Goal: Task Accomplishment & Management: Complete application form

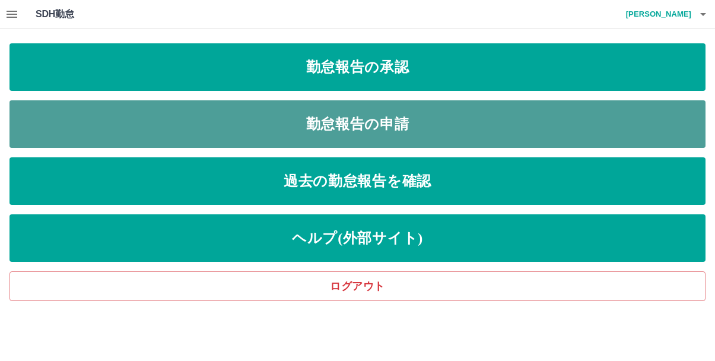
click at [346, 114] on link "勤怠報告の申請" at bounding box center [357, 123] width 696 height 47
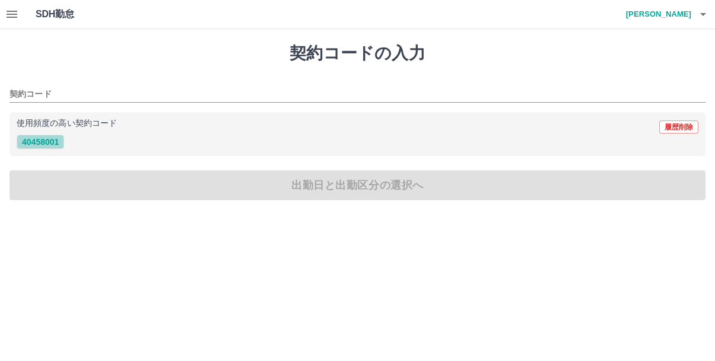
click at [46, 146] on button "40458001" at bounding box center [40, 142] width 47 height 14
type input "********"
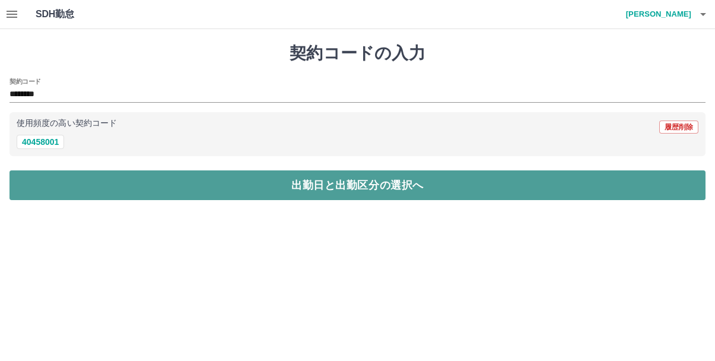
click at [295, 186] on button "出勤日と出勤区分の選択へ" at bounding box center [357, 185] width 696 height 30
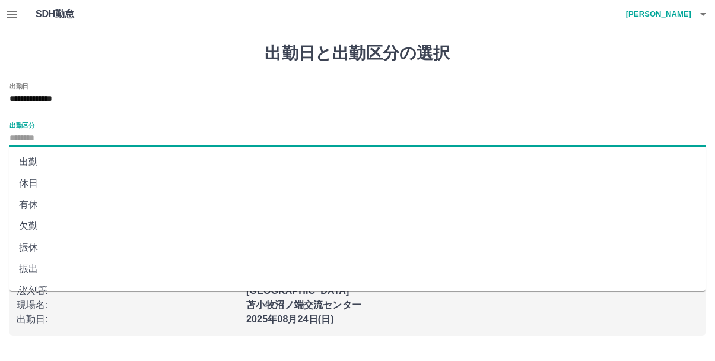
click at [107, 133] on input "出勤区分" at bounding box center [357, 138] width 696 height 15
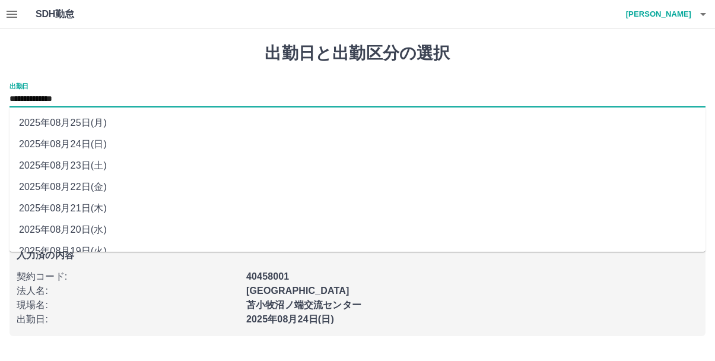
click at [119, 97] on input "**********" at bounding box center [357, 99] width 696 height 15
click at [93, 166] on li "2025年08月23日(土)" at bounding box center [357, 165] width 696 height 21
type input "**********"
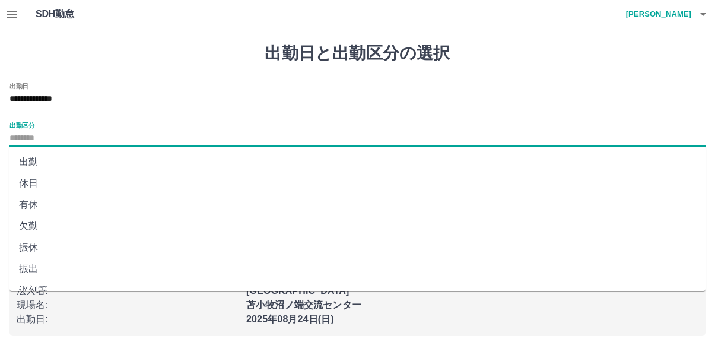
click at [82, 142] on input "出勤区分" at bounding box center [357, 138] width 696 height 15
click at [46, 184] on li "休日" at bounding box center [357, 183] width 696 height 21
type input "**"
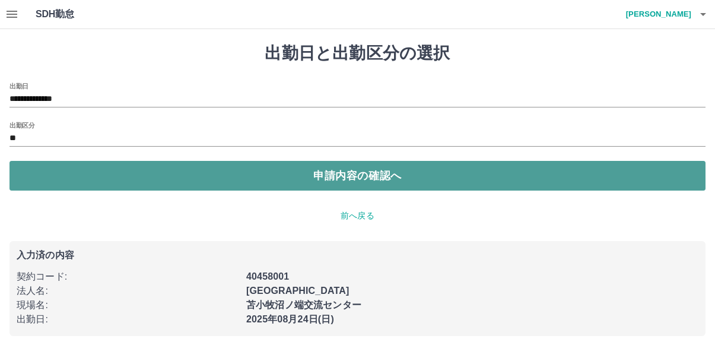
click at [323, 176] on button "申請内容の確認へ" at bounding box center [357, 176] width 696 height 30
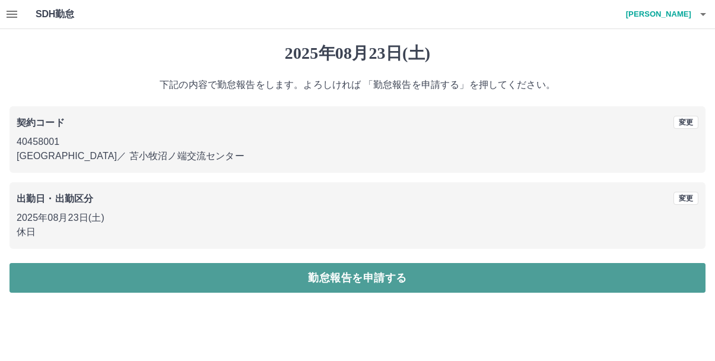
click at [328, 280] on button "勤怠報告を申請する" at bounding box center [357, 278] width 696 height 30
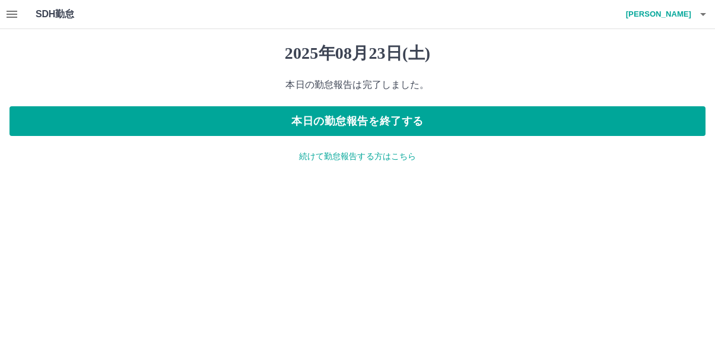
click at [362, 160] on p "続けて勤怠報告する方はこちら" at bounding box center [357, 156] width 696 height 12
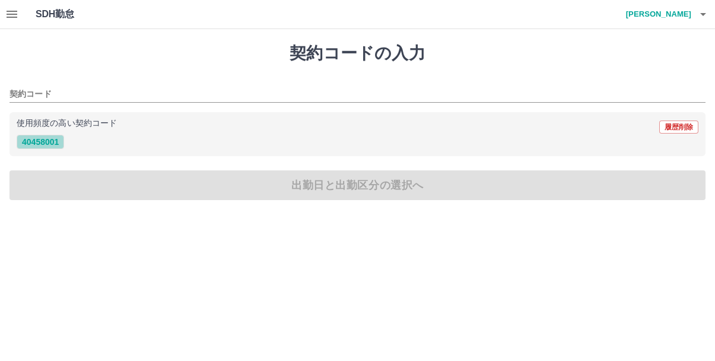
click at [42, 141] on button "40458001" at bounding box center [40, 142] width 47 height 14
type input "********"
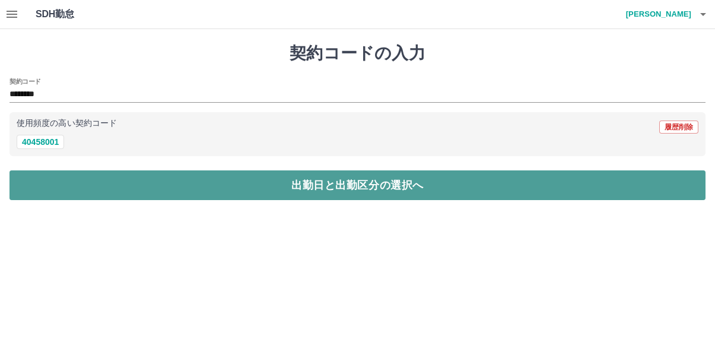
click at [326, 187] on button "出勤日と出勤区分の選択へ" at bounding box center [357, 185] width 696 height 30
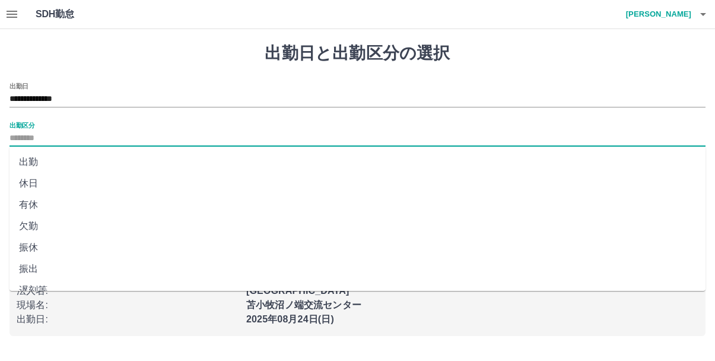
click at [52, 133] on input "出勤区分" at bounding box center [357, 138] width 696 height 15
click at [13, 11] on icon "button" at bounding box center [12, 14] width 11 height 7
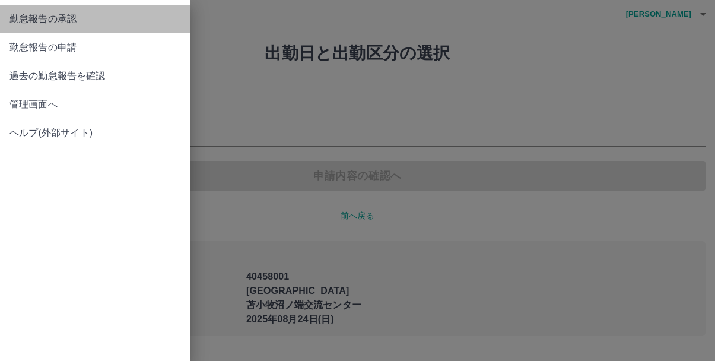
click at [74, 17] on span "勤怠報告の承認" at bounding box center [94, 19] width 171 height 14
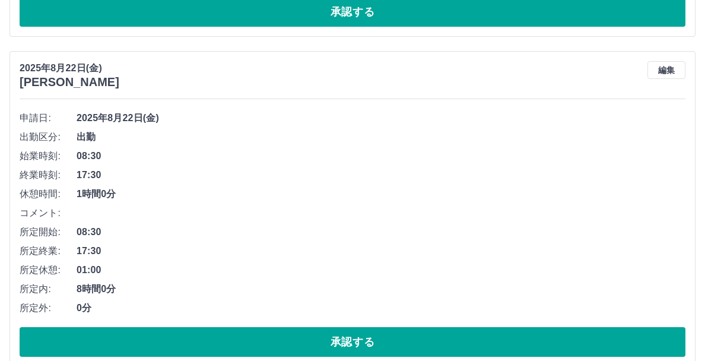
scroll to position [3716, 0]
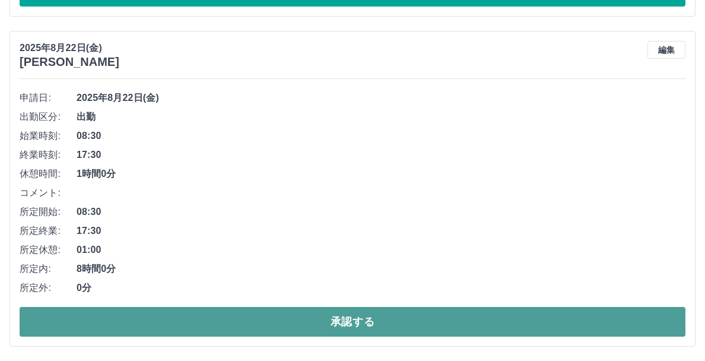
click at [314, 321] on button "承認する" at bounding box center [352, 322] width 665 height 30
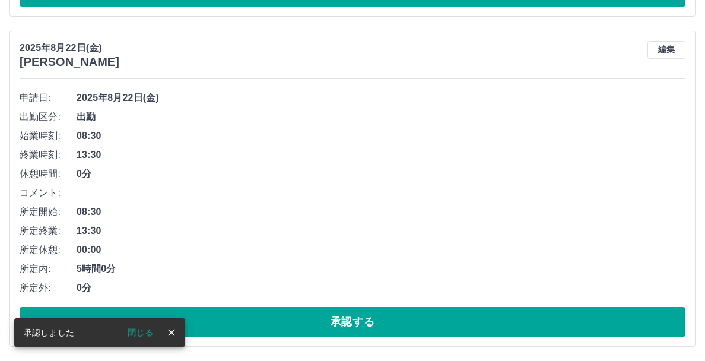
scroll to position [3387, 0]
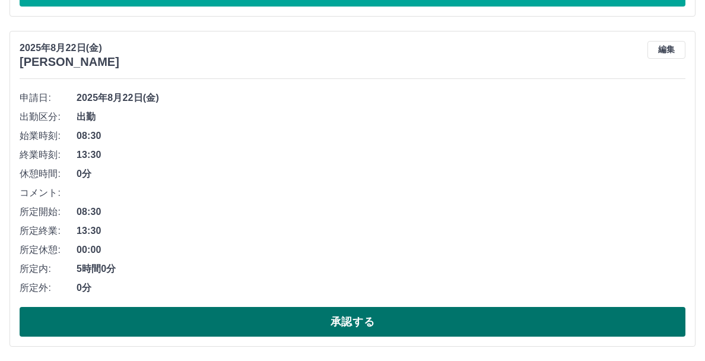
click at [365, 308] on button "承認する" at bounding box center [352, 322] width 665 height 30
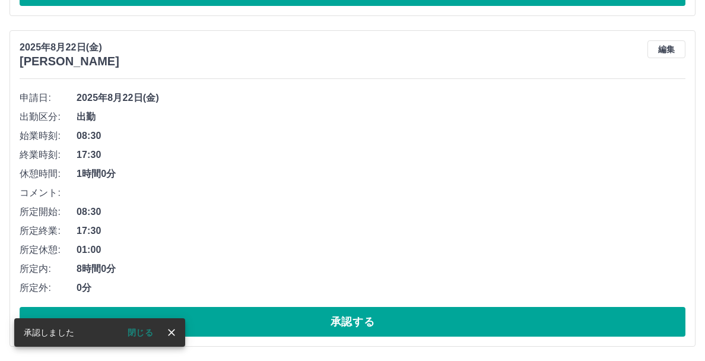
scroll to position [3057, 0]
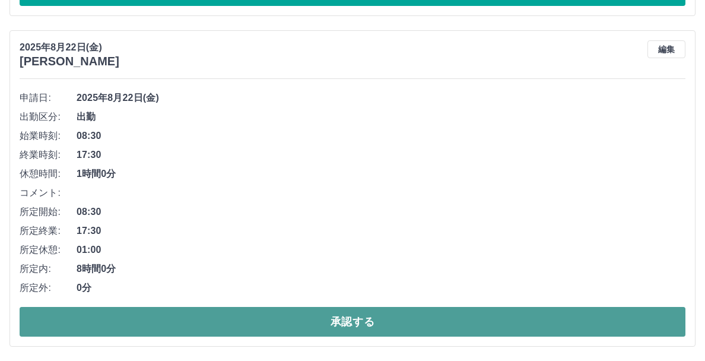
click at [272, 324] on button "承認する" at bounding box center [352, 322] width 665 height 30
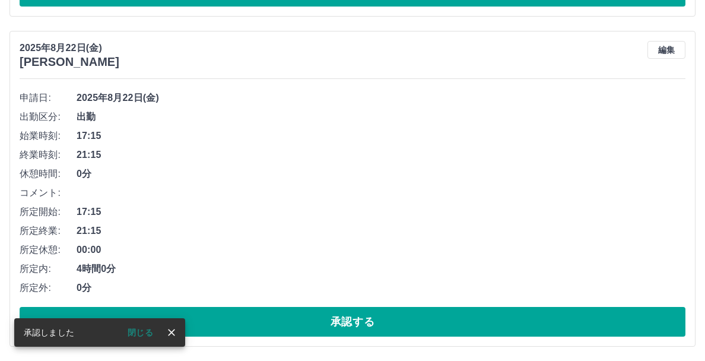
scroll to position [2726, 0]
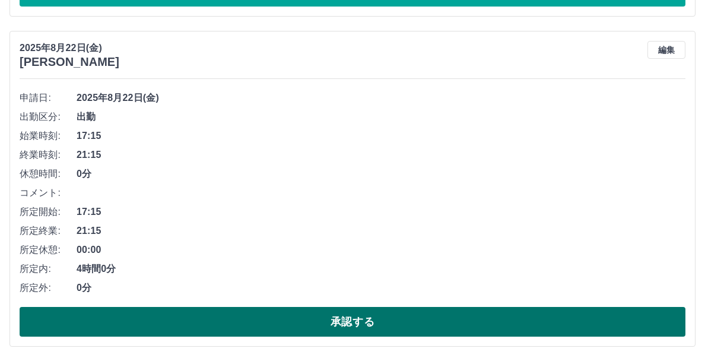
click at [334, 322] on button "承認する" at bounding box center [352, 322] width 665 height 30
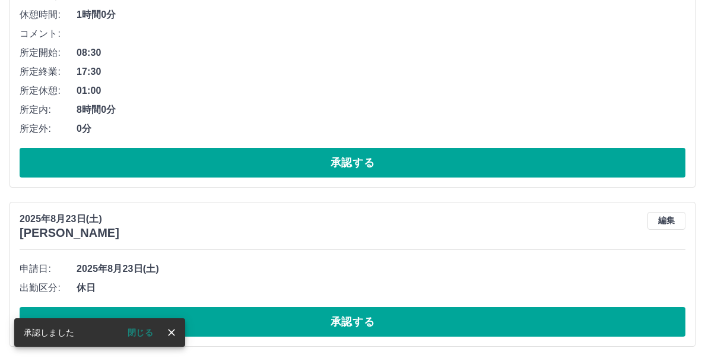
scroll to position [2397, 0]
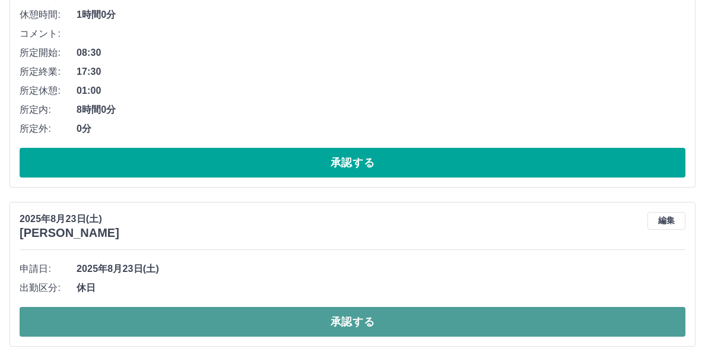
click at [335, 311] on button "承認する" at bounding box center [352, 322] width 665 height 30
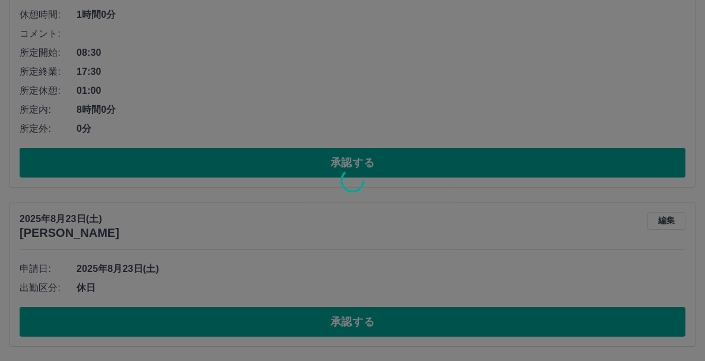
scroll to position [2238, 0]
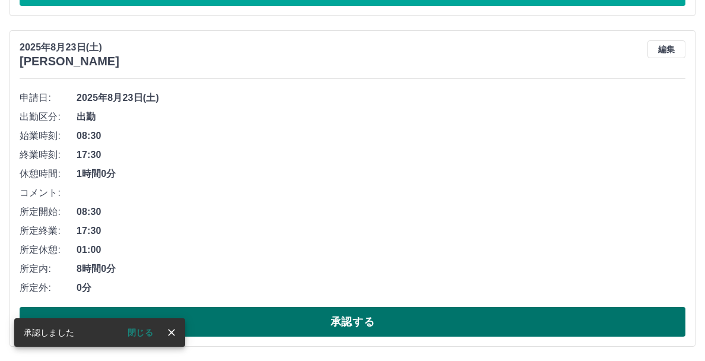
drag, startPoint x: 346, startPoint y: 316, endPoint x: 352, endPoint y: 316, distance: 6.0
click at [347, 316] on button "承認する" at bounding box center [352, 322] width 665 height 30
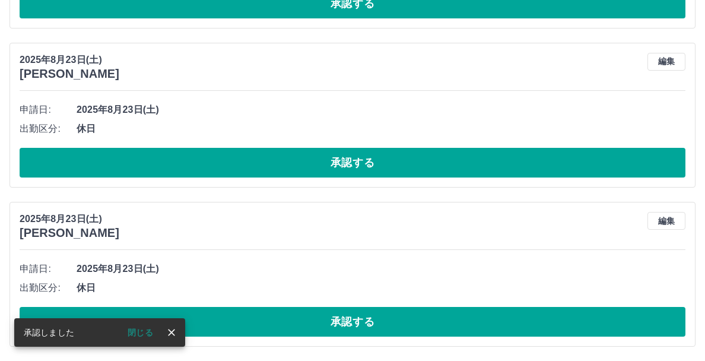
scroll to position [1907, 0]
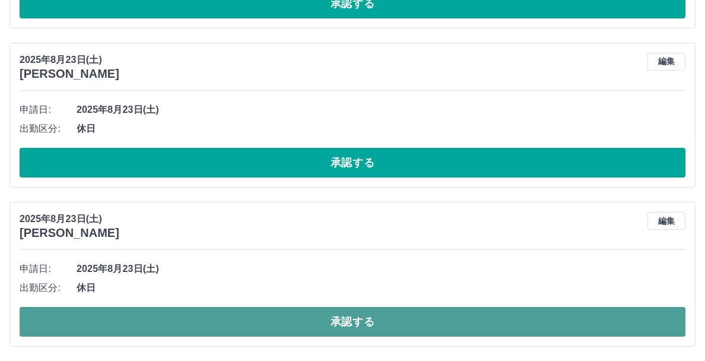
click at [374, 321] on button "承認する" at bounding box center [352, 322] width 665 height 30
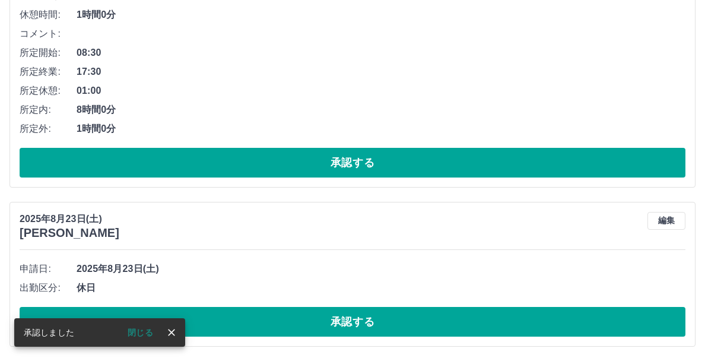
scroll to position [1748, 0]
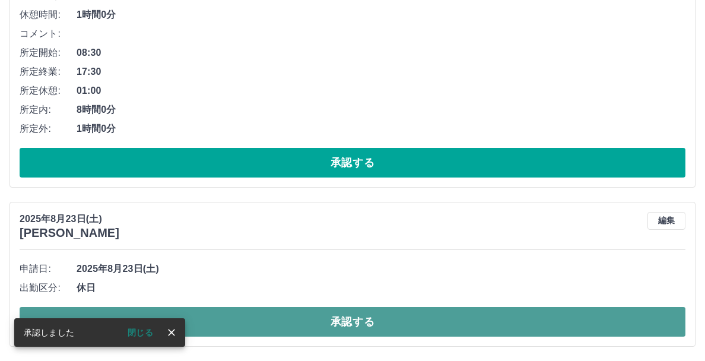
click at [371, 315] on button "承認する" at bounding box center [352, 322] width 665 height 30
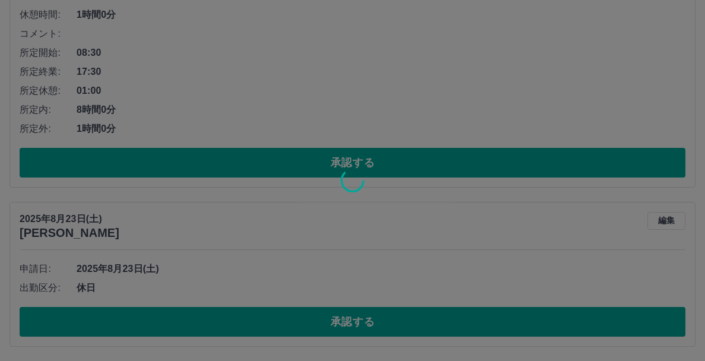
scroll to position [1589, 0]
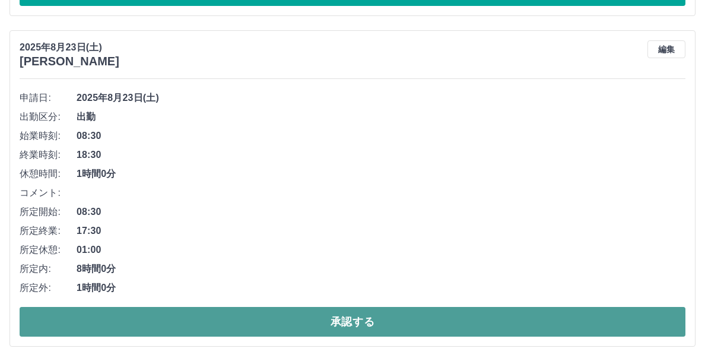
click at [355, 312] on button "承認する" at bounding box center [352, 322] width 665 height 30
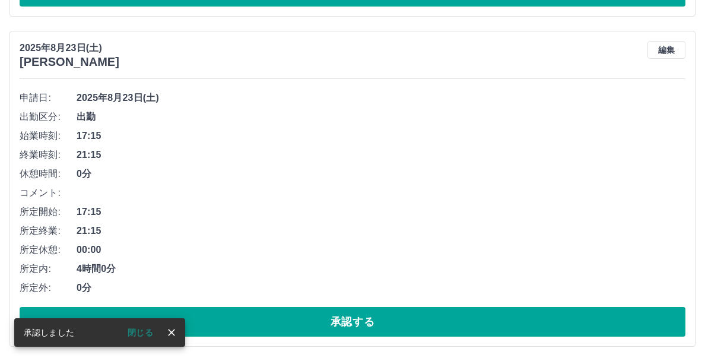
scroll to position [1259, 0]
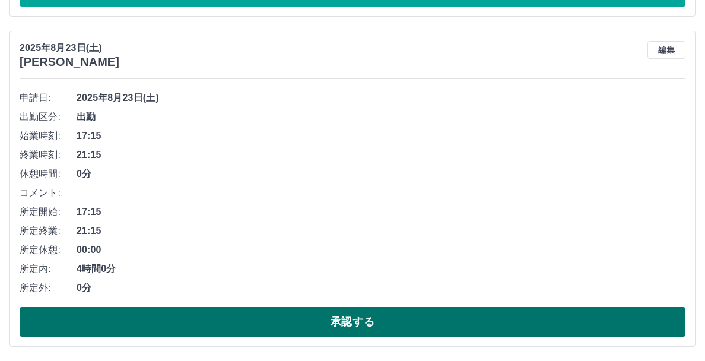
click at [361, 314] on button "承認する" at bounding box center [352, 322] width 665 height 30
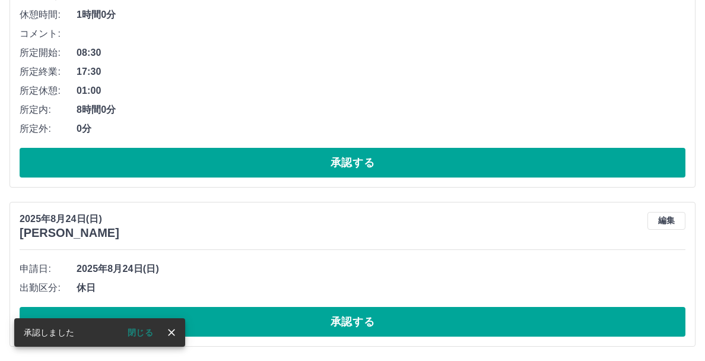
scroll to position [929, 0]
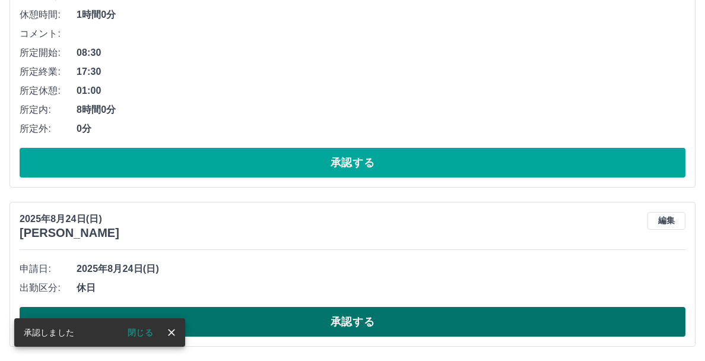
click at [369, 316] on button "承認する" at bounding box center [352, 322] width 665 height 30
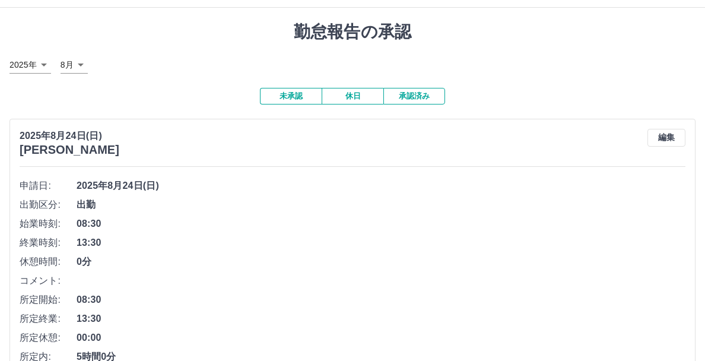
scroll to position [0, 0]
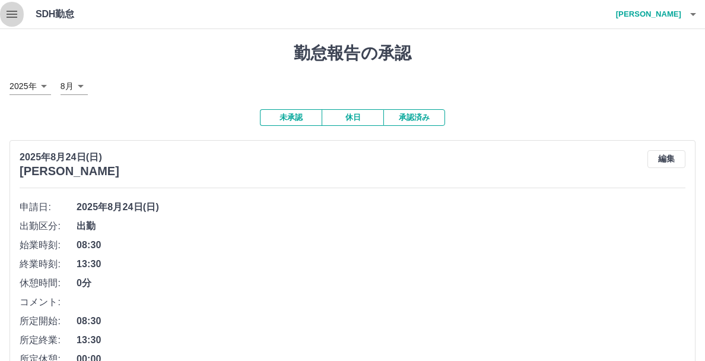
click at [11, 18] on icon "button" at bounding box center [12, 14] width 11 height 7
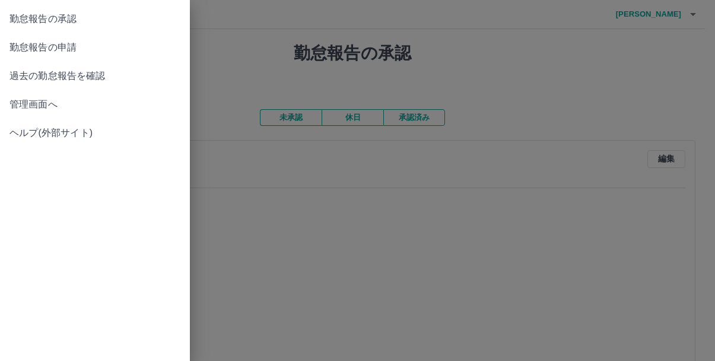
click at [59, 110] on span "管理画面へ" at bounding box center [94, 104] width 171 height 14
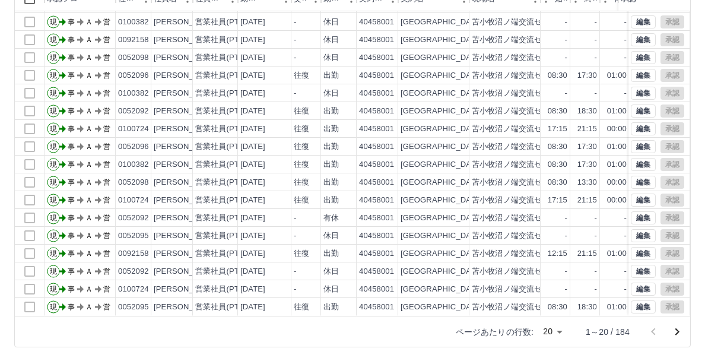
scroll to position [141, 0]
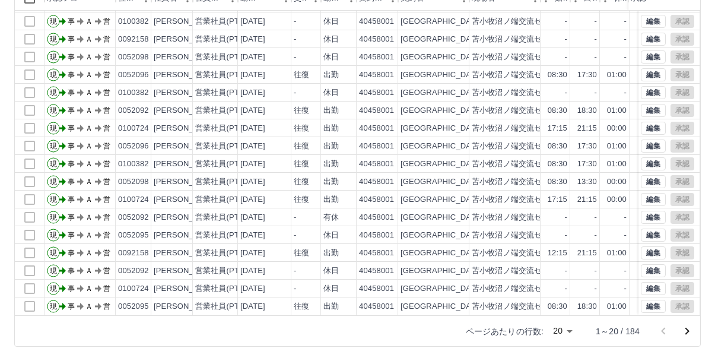
click at [558, 332] on body "SDH勤怠 [PERSON_NAME] 勤務実績承認 前月 [DATE] 次月 今月 月選択 承認モード 削除モード 一括承認 列一覧 0 フィルター 行間隔…" at bounding box center [357, 109] width 715 height 501
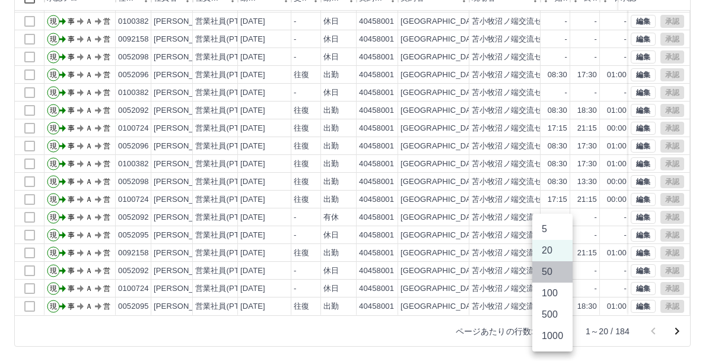
click at [550, 274] on li "50" at bounding box center [552, 271] width 40 height 21
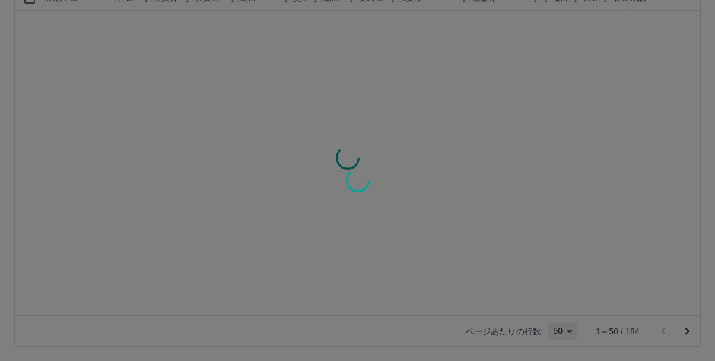
type input "**"
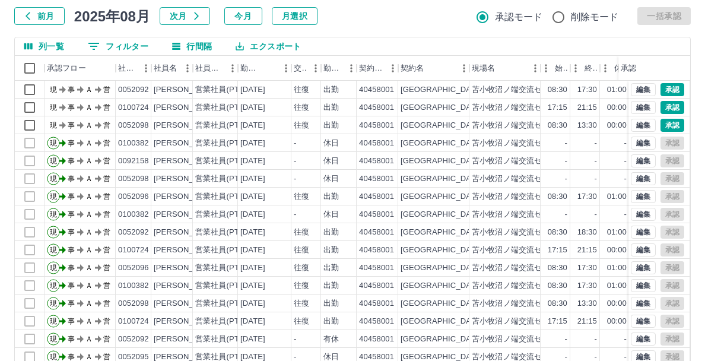
scroll to position [0, 0]
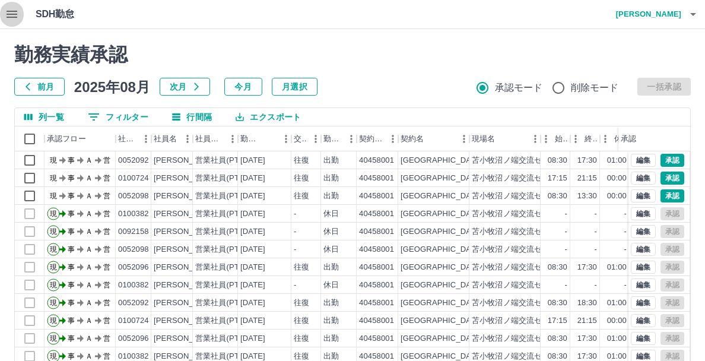
click at [15, 14] on icon "button" at bounding box center [12, 14] width 11 height 7
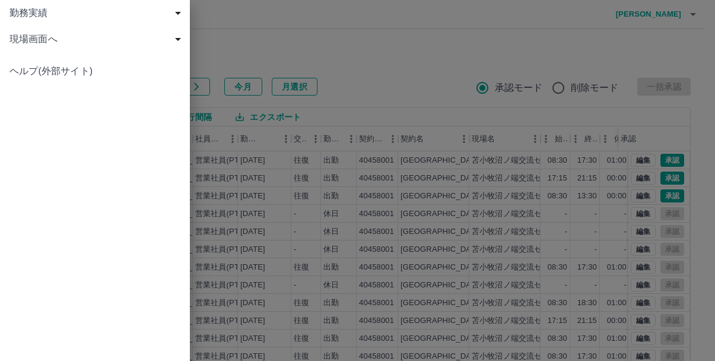
click at [60, 37] on span "現場画面へ" at bounding box center [97, 39] width 176 height 14
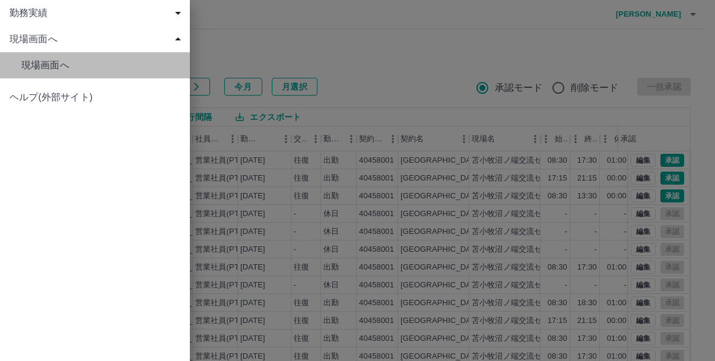
click at [55, 65] on span "現場画面へ" at bounding box center [100, 65] width 159 height 14
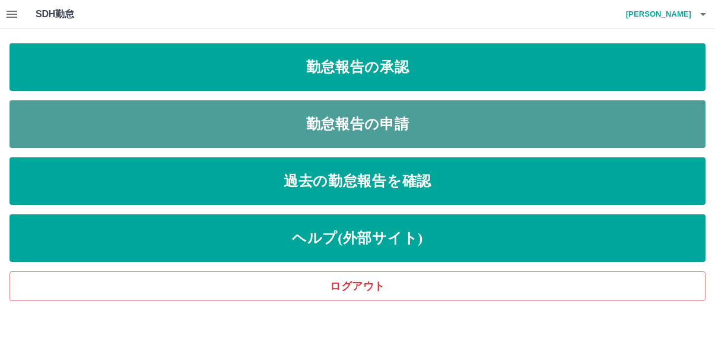
click at [378, 122] on link "勤怠報告の申請" at bounding box center [357, 123] width 696 height 47
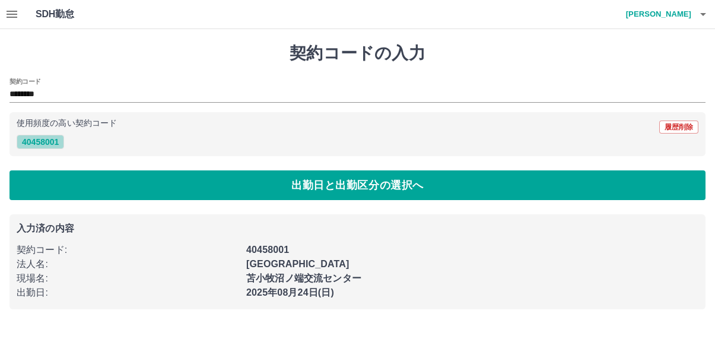
click at [35, 144] on button "40458001" at bounding box center [40, 142] width 47 height 14
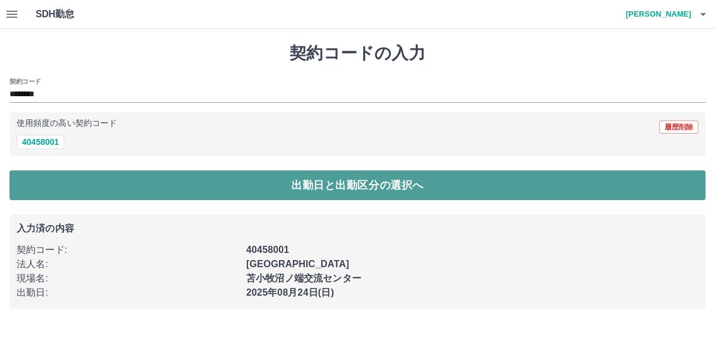
click at [332, 183] on button "出勤日と出勤区分の選択へ" at bounding box center [357, 185] width 696 height 30
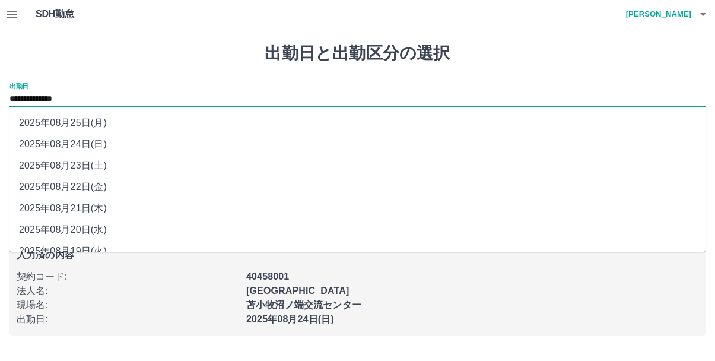
click at [96, 99] on input "**********" at bounding box center [357, 99] width 696 height 15
click at [68, 185] on li "2025年08月22日(金)" at bounding box center [357, 186] width 696 height 21
type input "**********"
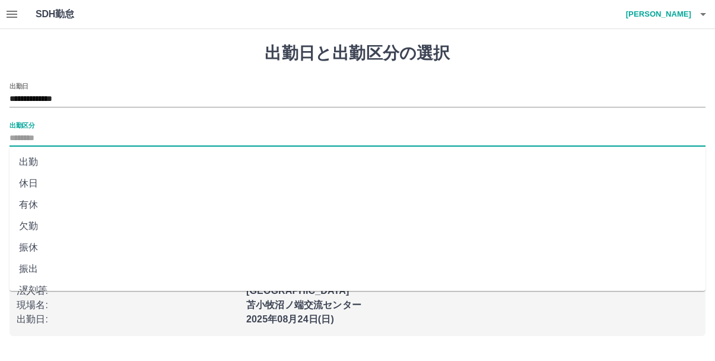
click at [59, 140] on input "出勤区分" at bounding box center [357, 138] width 696 height 15
click at [35, 162] on li "出勤" at bounding box center [357, 161] width 696 height 21
type input "**"
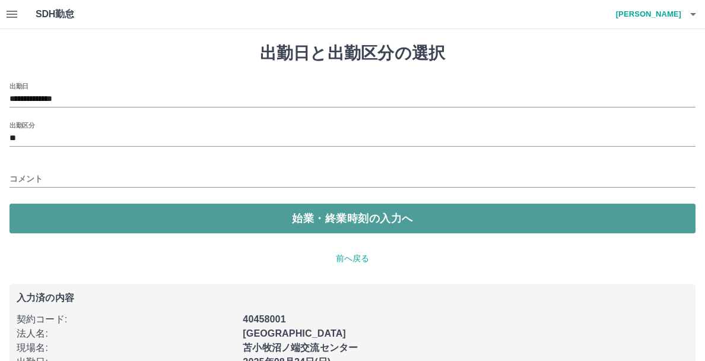
click at [343, 217] on button "始業・終業時刻の入力へ" at bounding box center [352, 218] width 686 height 30
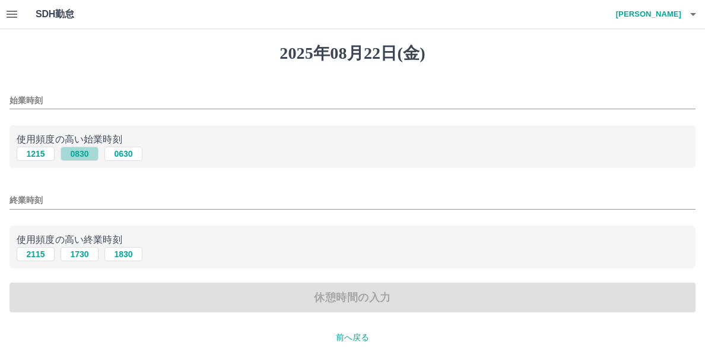
click at [79, 152] on button "0830" at bounding box center [79, 153] width 38 height 14
type input "****"
click at [84, 254] on button "1730" at bounding box center [79, 254] width 38 height 14
type input "****"
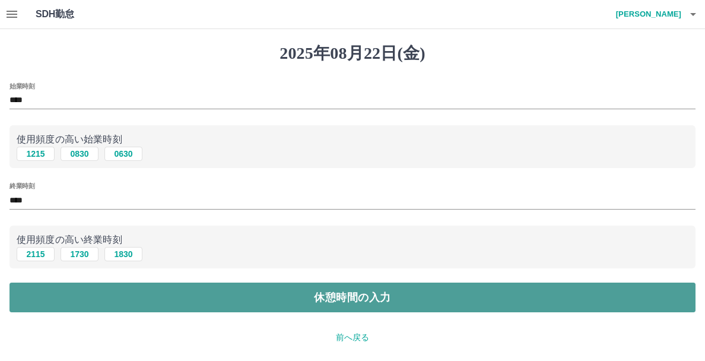
click at [330, 299] on button "休憩時間の入力" at bounding box center [352, 297] width 686 height 30
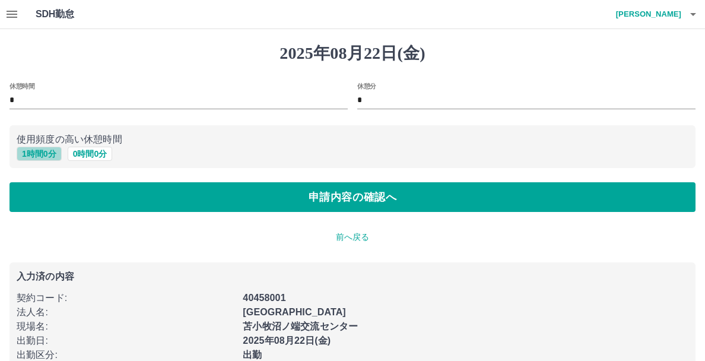
click at [41, 152] on button "1 時間 0 分" at bounding box center [39, 153] width 45 height 14
type input "*"
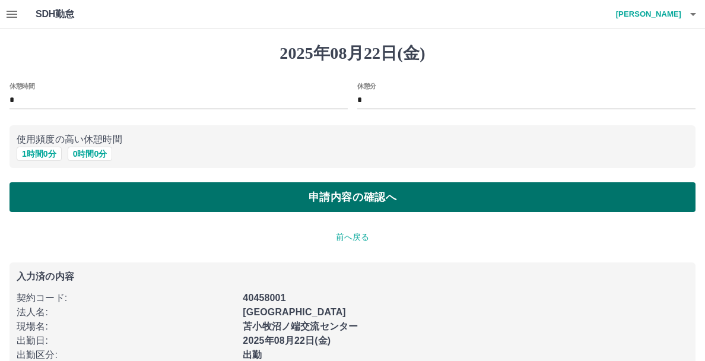
click at [359, 196] on button "申請内容の確認へ" at bounding box center [352, 197] width 686 height 30
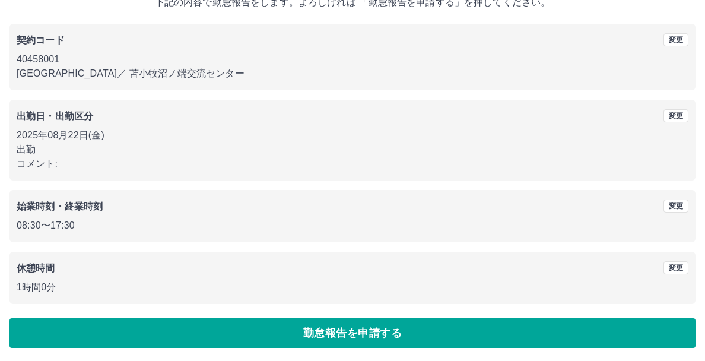
scroll to position [84, 0]
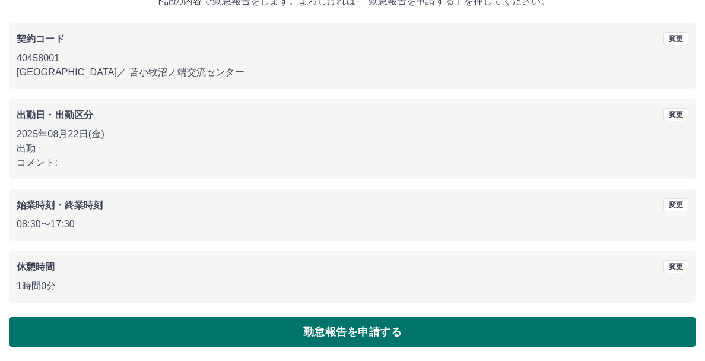
click at [351, 329] on button "勤怠報告を申請する" at bounding box center [352, 332] width 686 height 30
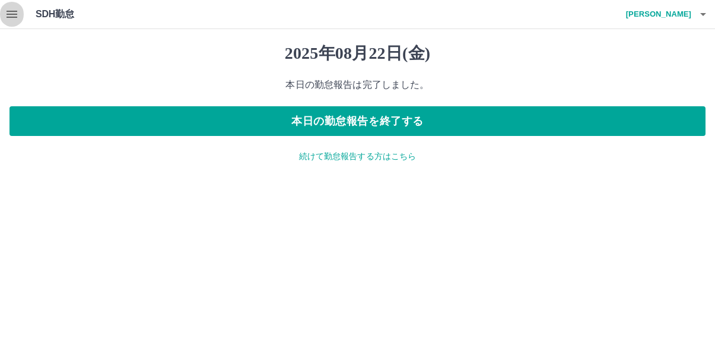
click at [13, 12] on icon "button" at bounding box center [12, 14] width 11 height 7
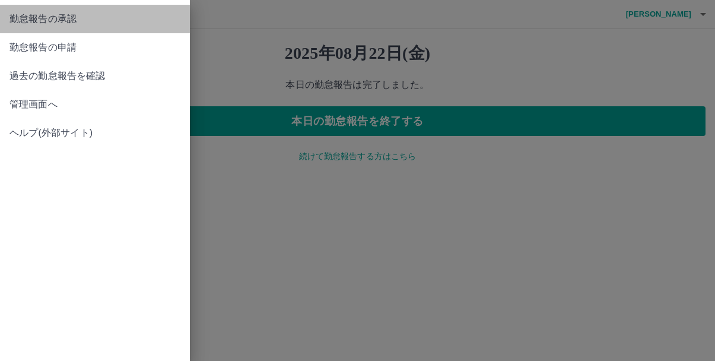
click at [42, 18] on span "勤怠報告の承認" at bounding box center [94, 19] width 171 height 14
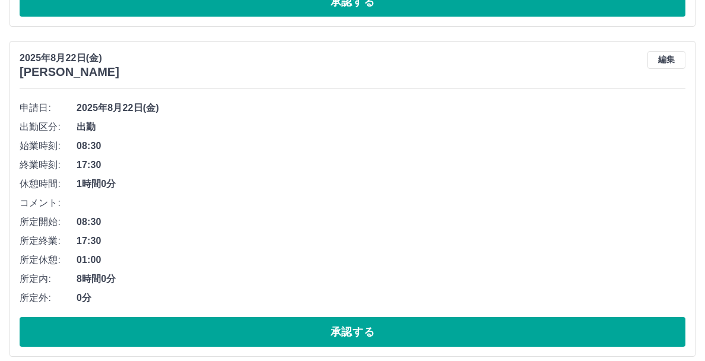
scroll to position [1100, 0]
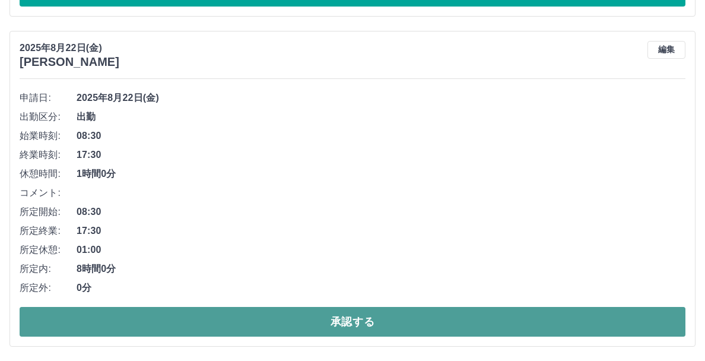
click at [388, 320] on button "承認する" at bounding box center [352, 322] width 665 height 30
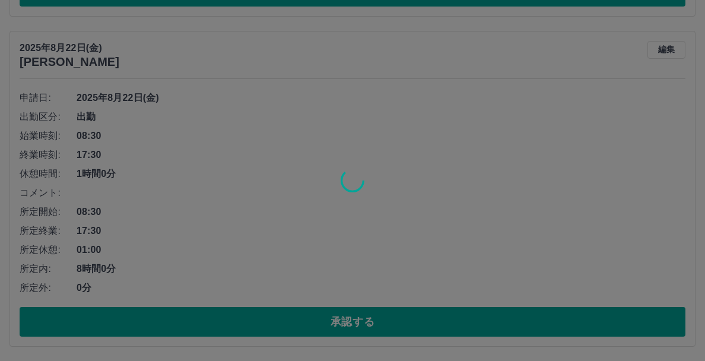
scroll to position [770, 0]
